Goal: Task Accomplishment & Management: Manage account settings

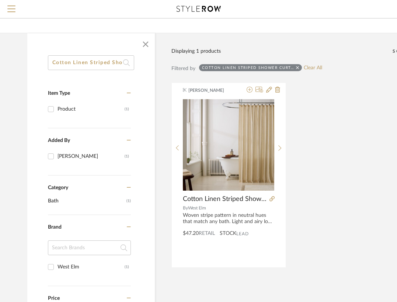
scroll to position [0, 33]
drag, startPoint x: 53, startPoint y: 65, endPoint x: 170, endPoint y: 72, distance: 117.8
click at [170, 72] on div "Cotton Linen Striped Shower Curtain Item Type Product (1) Added By [PERSON_NAME…" at bounding box center [265, 245] width 499 height 424
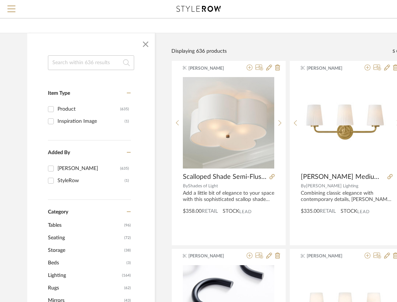
click at [94, 66] on input at bounding box center [91, 62] width 86 height 15
paste input "Sabine Table Lamp"
type input "Sabine Table Lamp"
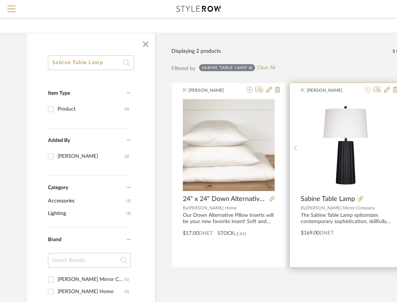
click at [367, 90] on icon at bounding box center [367, 90] width 6 height 6
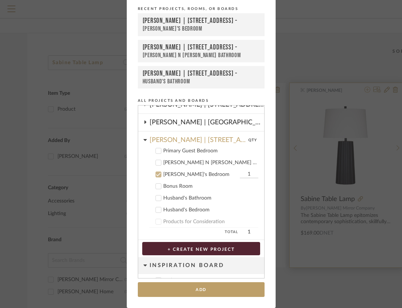
scroll to position [63, 0]
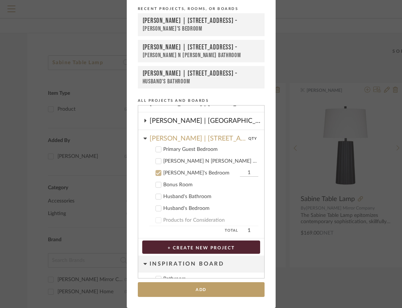
click at [157, 172] on icon at bounding box center [158, 173] width 5 height 4
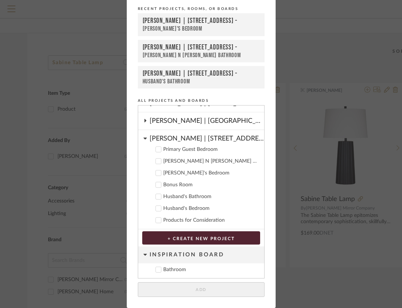
click at [158, 208] on icon at bounding box center [158, 208] width 5 height 5
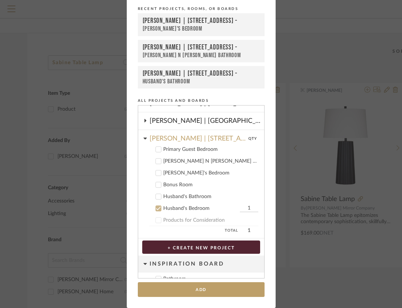
click at [245, 208] on input "1" at bounding box center [249, 207] width 18 height 7
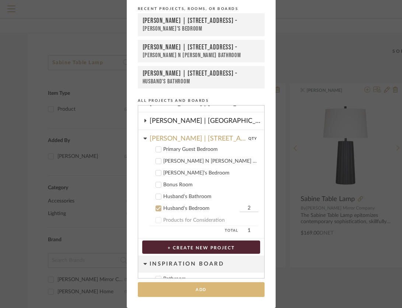
type input "2"
click at [226, 284] on button "Add" at bounding box center [201, 289] width 127 height 15
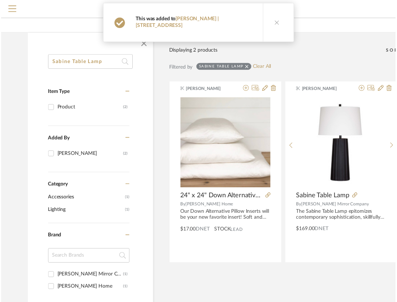
scroll to position [46, 0]
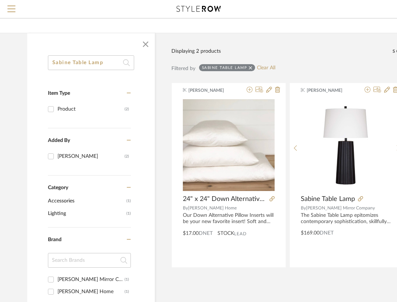
drag, startPoint x: 109, startPoint y: 62, endPoint x: 49, endPoint y: 62, distance: 59.3
click at [49, 62] on input "Sabine Table Lamp" at bounding box center [91, 62] width 86 height 15
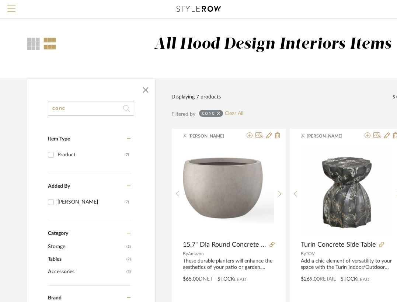
drag, startPoint x: 86, startPoint y: 112, endPoint x: 21, endPoint y: 99, distance: 66.8
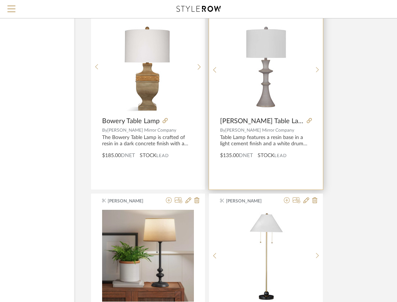
scroll to position [1371, 81]
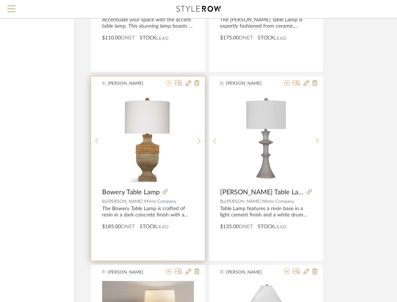
type input "table lamp"
click at [169, 84] on icon at bounding box center [169, 83] width 6 height 6
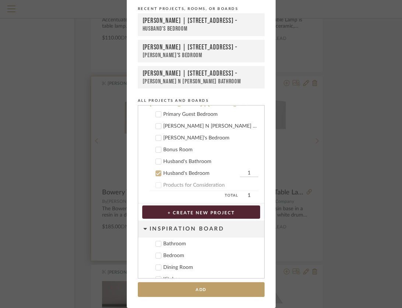
scroll to position [98, 0]
click at [242, 170] on input "1" at bounding box center [249, 172] width 18 height 7
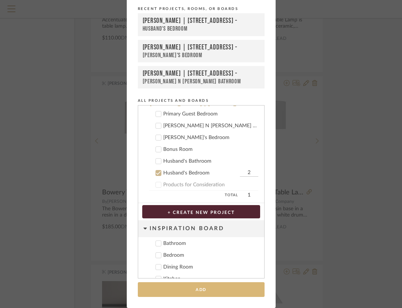
type input "2"
click at [232, 289] on button "Add" at bounding box center [201, 289] width 127 height 15
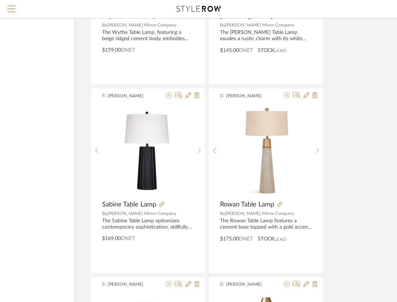
scroll to position [3053, 81]
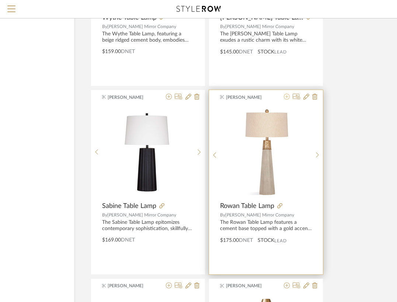
click at [286, 97] on icon at bounding box center [287, 97] width 6 height 6
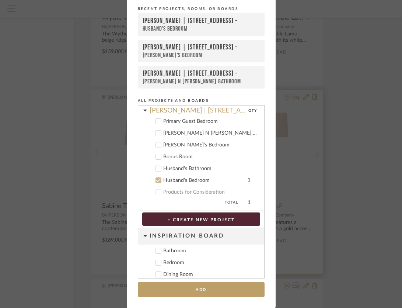
scroll to position [98, 0]
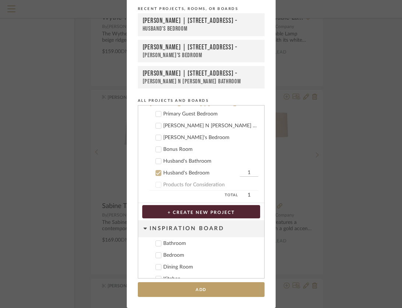
click at [243, 174] on input "1" at bounding box center [249, 172] width 18 height 7
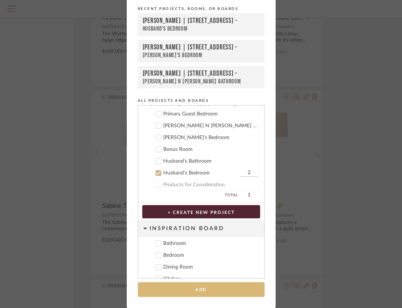
type input "2"
click at [229, 289] on button "Add" at bounding box center [201, 289] width 127 height 15
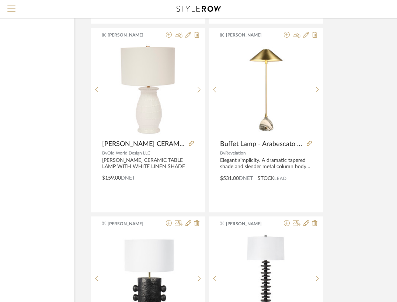
scroll to position [2333, 81]
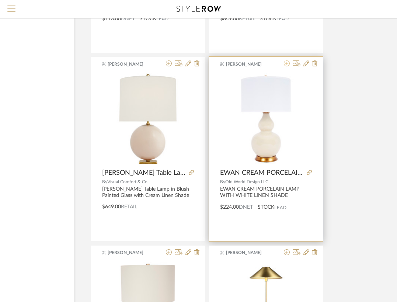
click at [286, 64] on icon at bounding box center [287, 63] width 6 height 6
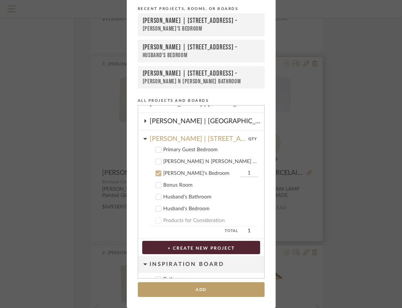
scroll to position [63, 0]
click at [156, 153] on cdk-nested-tree-node "Primary Guest Bedroom" at bounding box center [198, 149] width 120 height 12
click at [156, 151] on icon at bounding box center [158, 149] width 5 height 5
click at [156, 175] on icon at bounding box center [158, 172] width 5 height 5
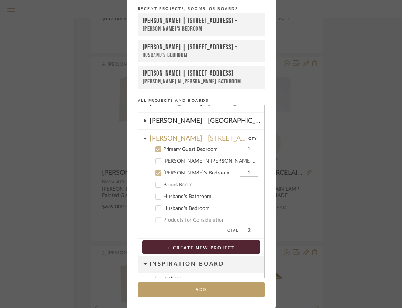
click at [246, 150] on input "1" at bounding box center [249, 149] width 18 height 7
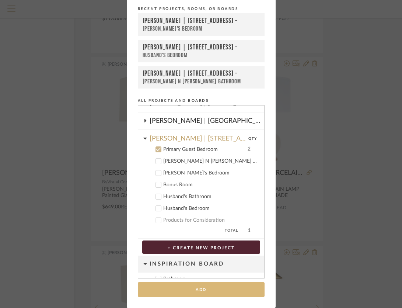
type input "2"
click at [232, 283] on button "Add" at bounding box center [201, 289] width 127 height 15
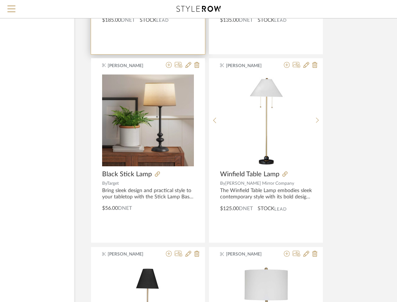
scroll to position [1489, 81]
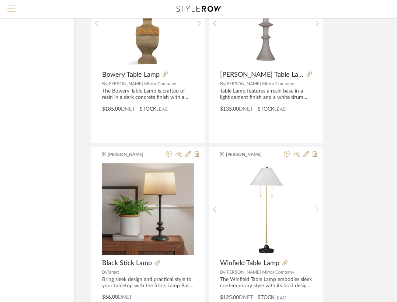
click at [14, 10] on span "Menu" at bounding box center [11, 11] width 8 height 11
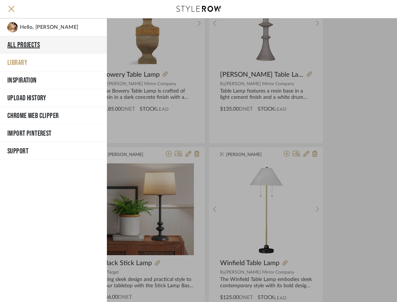
click at [46, 45] on button "All Projects" at bounding box center [53, 45] width 107 height 18
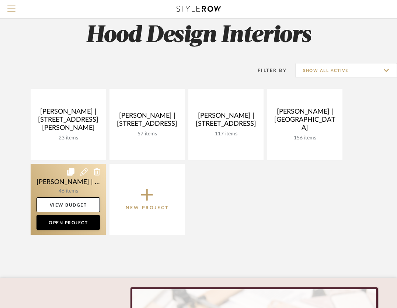
scroll to position [8, 0]
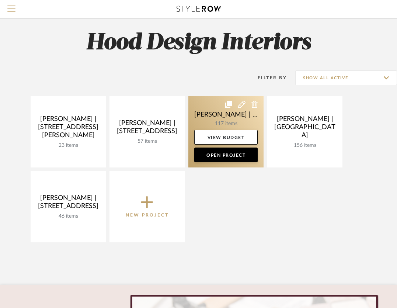
click at [242, 106] on icon at bounding box center [241, 104] width 7 height 7
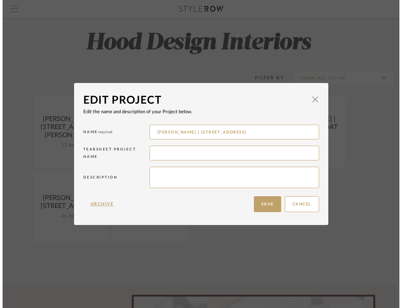
scroll to position [0, 0]
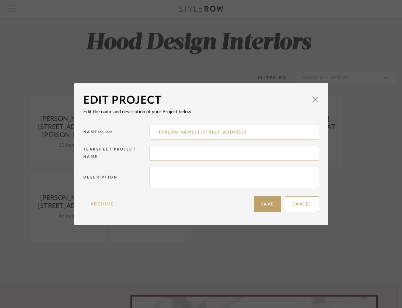
click at [104, 204] on button "Archive" at bounding box center [102, 204] width 38 height 16
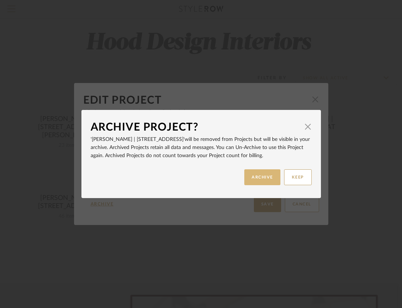
click at [265, 181] on button "ARCHIVE" at bounding box center [262, 177] width 36 height 16
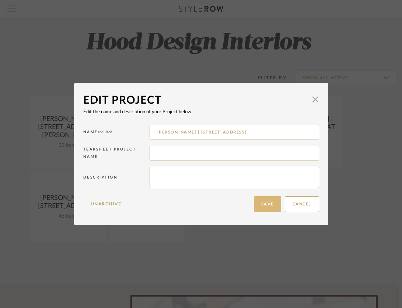
click at [272, 203] on button "Save" at bounding box center [267, 204] width 27 height 16
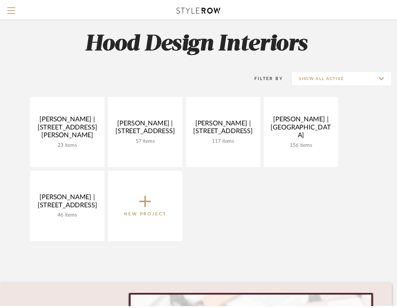
scroll to position [8, 0]
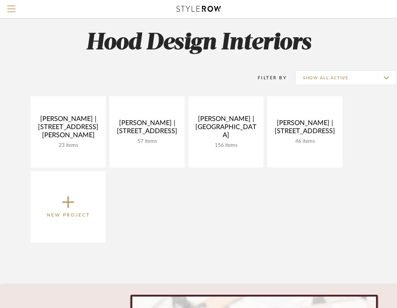
click at [67, 202] on icon at bounding box center [68, 202] width 12 height 12
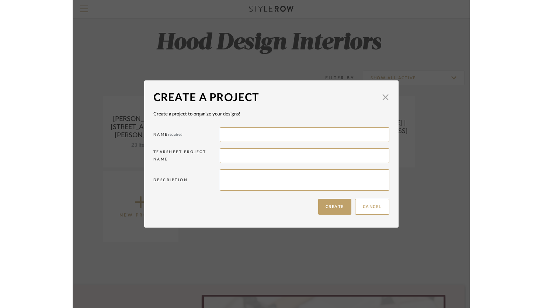
scroll to position [0, 0]
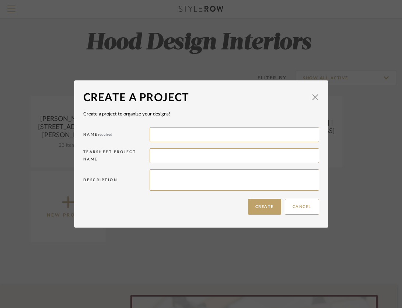
click at [175, 136] on input at bounding box center [234, 134] width 169 height 15
click at [211, 135] on input "[PERSON_NAME] & [PERSON_NAME]" at bounding box center [234, 134] width 169 height 15
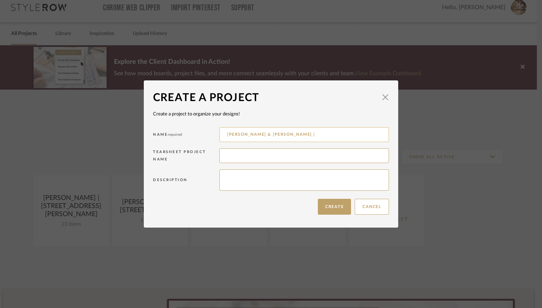
click at [279, 134] on input "[PERSON_NAME] & [PERSON_NAME] |" at bounding box center [303, 134] width 169 height 15
paste input "862 Cranes Camp Trai"
click at [270, 134] on input "[PERSON_NAME] & [PERSON_NAME] |862 Cranes Camp Trai" at bounding box center [303, 134] width 169 height 15
type input "[PERSON_NAME] & [PERSON_NAME] | 862 Cranes Camp Trai"
click at [330, 208] on button "Create" at bounding box center [334, 207] width 33 height 16
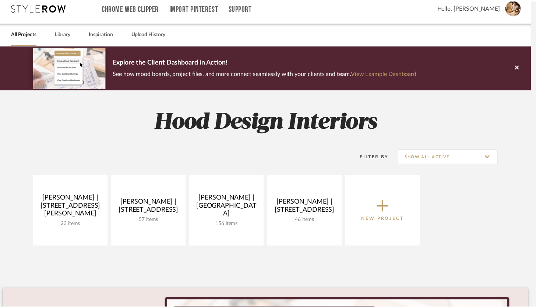
scroll to position [8, 0]
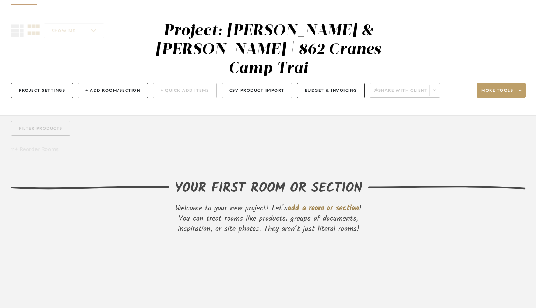
scroll to position [56, 0]
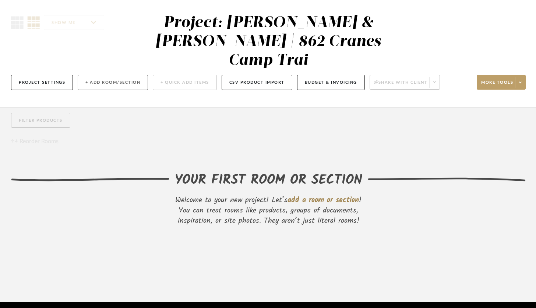
click at [94, 75] on button "+ Add Room/Section" at bounding box center [113, 82] width 70 height 15
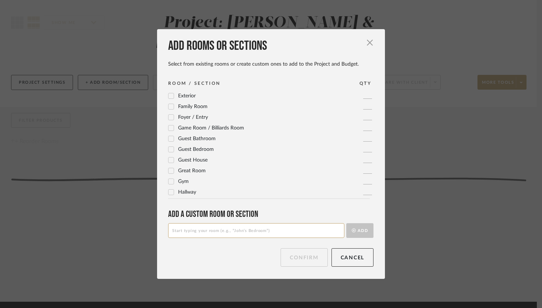
scroll to position [73, 0]
click at [168, 119] on icon at bounding box center [170, 119] width 5 height 5
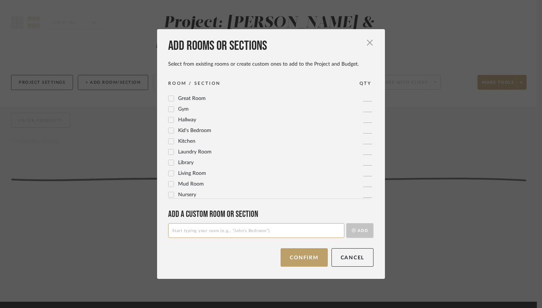
scroll to position [148, 0]
click at [171, 171] on div at bounding box center [171, 172] width 6 height 6
click at [170, 137] on icon at bounding box center [171, 139] width 5 height 4
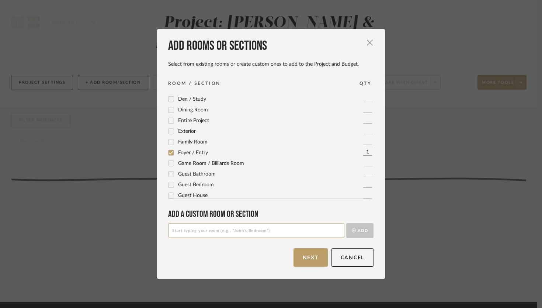
scroll to position [37, 0]
click at [168, 111] on icon at bounding box center [170, 112] width 5 height 5
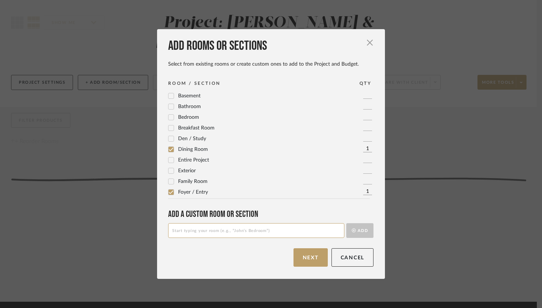
click at [169, 107] on icon at bounding box center [170, 106] width 5 height 5
click at [170, 180] on icon at bounding box center [170, 180] width 5 height 5
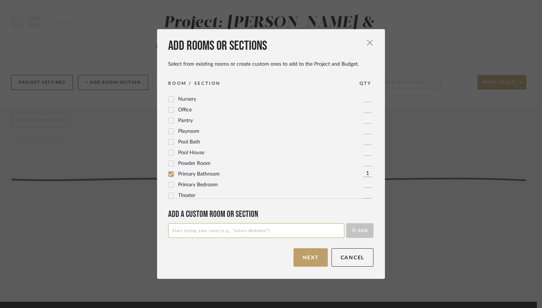
scroll to position [246, 0]
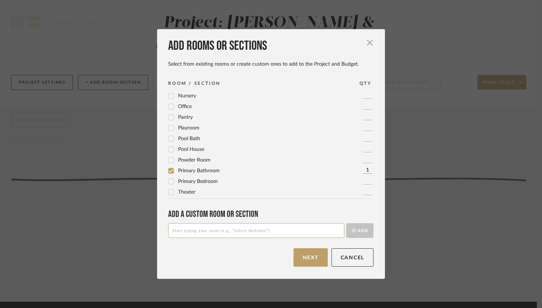
click at [170, 180] on icon at bounding box center [170, 181] width 5 height 5
click at [310, 253] on button "Next" at bounding box center [310, 257] width 34 height 18
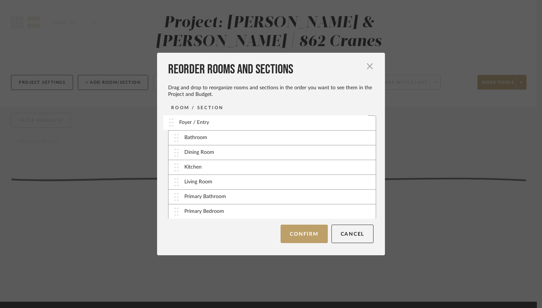
drag, startPoint x: 177, startPoint y: 153, endPoint x: 174, endPoint y: 122, distance: 30.7
drag, startPoint x: 175, startPoint y: 137, endPoint x: 175, endPoint y: 167, distance: 29.9
drag, startPoint x: 176, startPoint y: 183, endPoint x: 176, endPoint y: 142, distance: 41.6
drag, startPoint x: 175, startPoint y: 154, endPoint x: 175, endPoint y: 185, distance: 31.7
drag, startPoint x: 180, startPoint y: 197, endPoint x: 180, endPoint y: 205, distance: 8.5
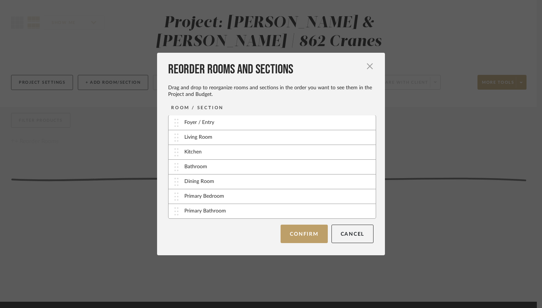
scroll to position [0, 0]
click at [309, 237] on button "Confirm" at bounding box center [303, 233] width 47 height 18
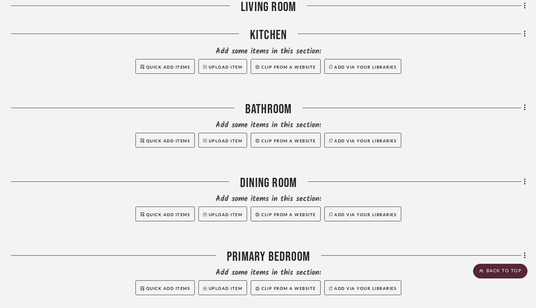
scroll to position [442, 0]
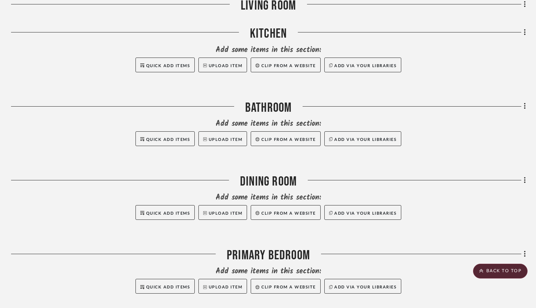
click at [396, 90] on div "Filter by keyword, category or name prior to exporting to Excel or Bulk Actions…" at bounding box center [268, 60] width 536 height 679
click at [396, 88] on div "Filter by keyword, category or name prior to exporting to Excel or Bulk Actions…" at bounding box center [268, 60] width 536 height 679
click at [396, 103] on icon at bounding box center [524, 106] width 1 height 6
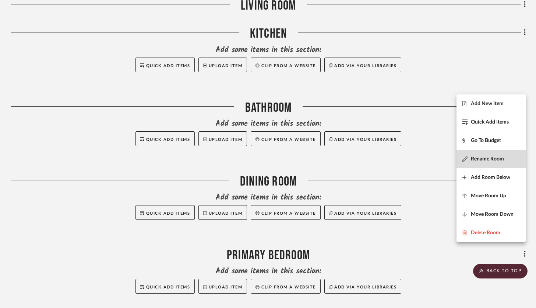
click at [396, 161] on span "Rename Room" at bounding box center [487, 158] width 33 height 6
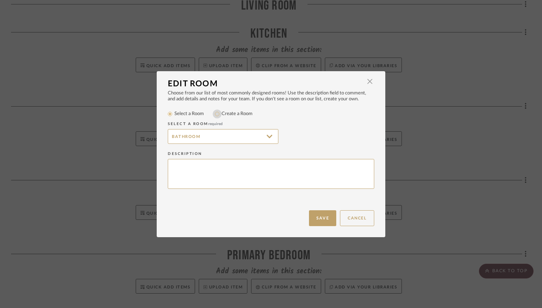
click at [217, 116] on input "Create a Room" at bounding box center [217, 113] width 9 height 9
radio input "true"
click at [170, 137] on input "Bathroom" at bounding box center [223, 136] width 111 height 15
type input "Hall Bathroom"
click at [315, 212] on button "Save" at bounding box center [322, 218] width 27 height 16
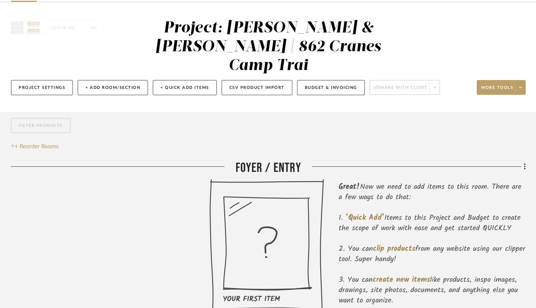
scroll to position [50, 0]
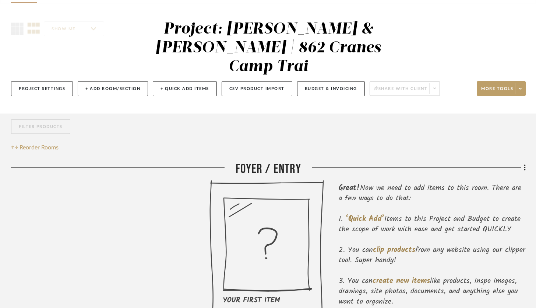
click at [104, 78] on div "Project Settings + Add Room/Section + Quick Add Items CSV Product Import Budget…" at bounding box center [268, 88] width 515 height 25
click at [105, 81] on button "+ Add Room/Section" at bounding box center [113, 88] width 70 height 15
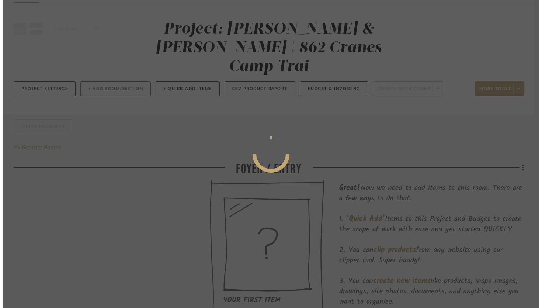
scroll to position [0, 0]
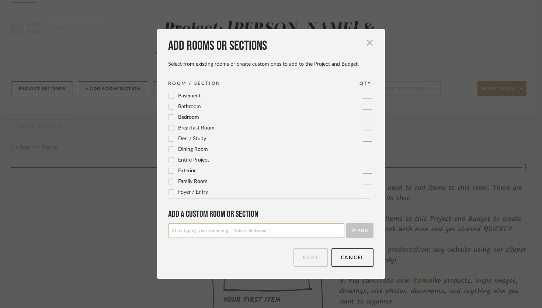
click at [227, 226] on input at bounding box center [256, 230] width 176 height 15
click at [226, 229] on input at bounding box center [256, 230] width 176 height 15
type input "Outdoor Patio"
click at [361, 231] on button "Add" at bounding box center [359, 230] width 27 height 15
click at [311, 261] on button "Next" at bounding box center [310, 257] width 34 height 18
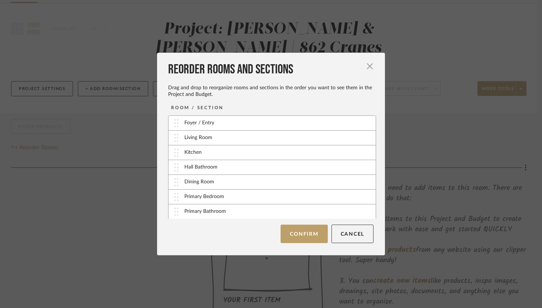
scroll to position [15, 0]
click at [311, 231] on button "Confirm" at bounding box center [303, 233] width 47 height 18
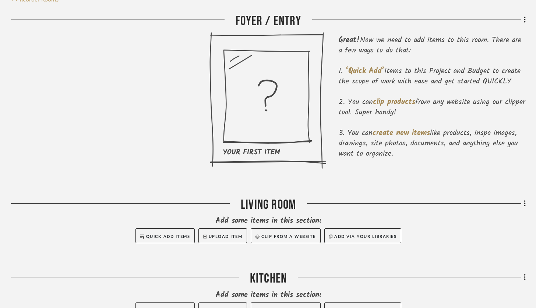
scroll to position [0, 0]
